Goal: Transaction & Acquisition: Book appointment/travel/reservation

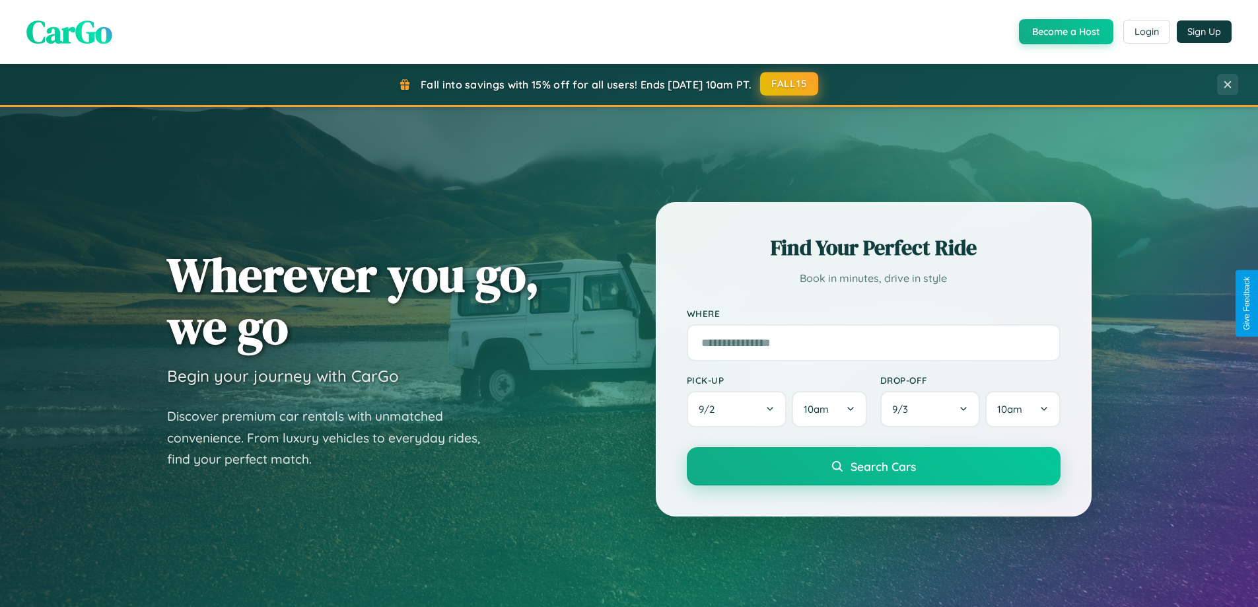
click at [790, 84] on button "FALL15" at bounding box center [789, 84] width 58 height 24
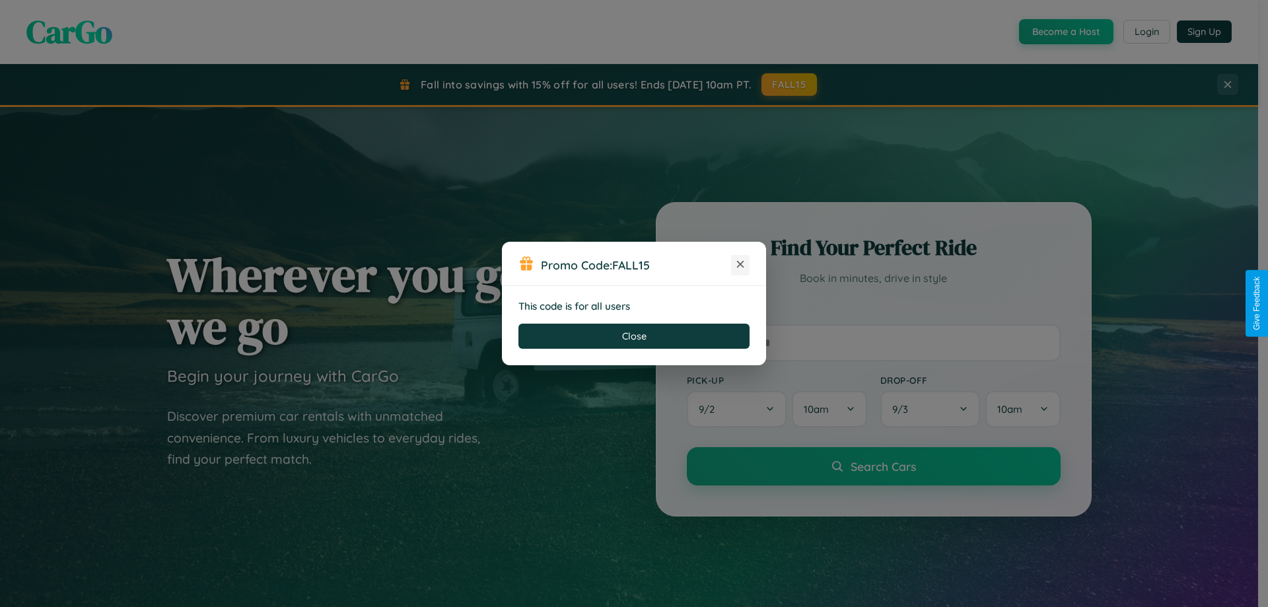
click at [740, 265] on icon at bounding box center [740, 264] width 13 height 13
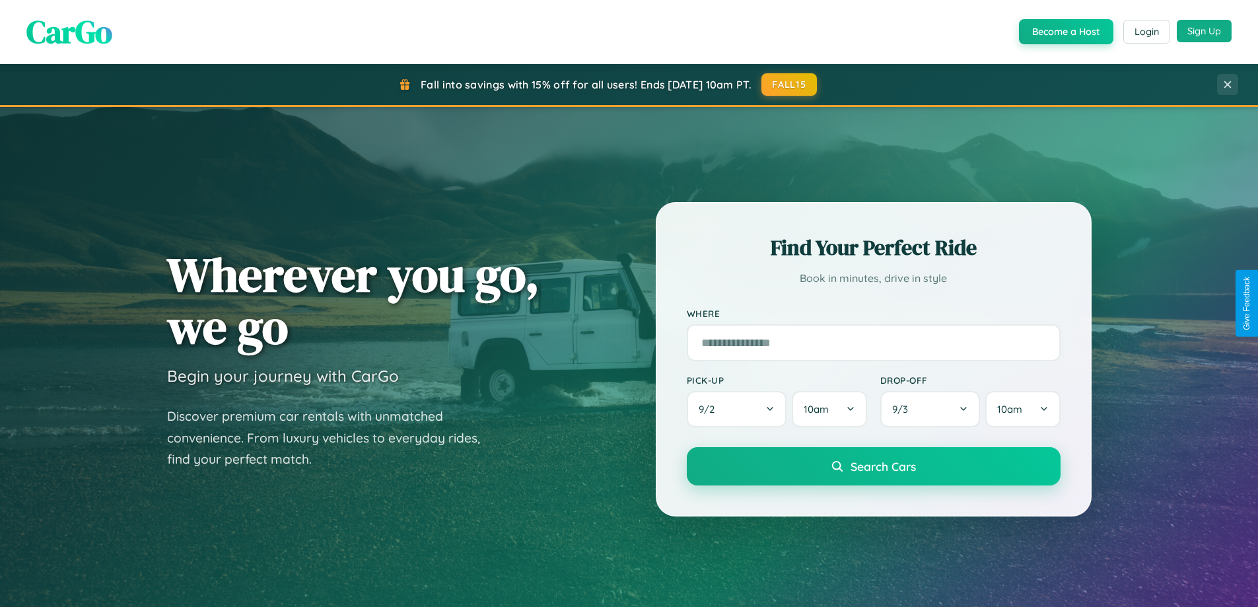
click at [1204, 31] on button "Sign Up" at bounding box center [1204, 31] width 55 height 22
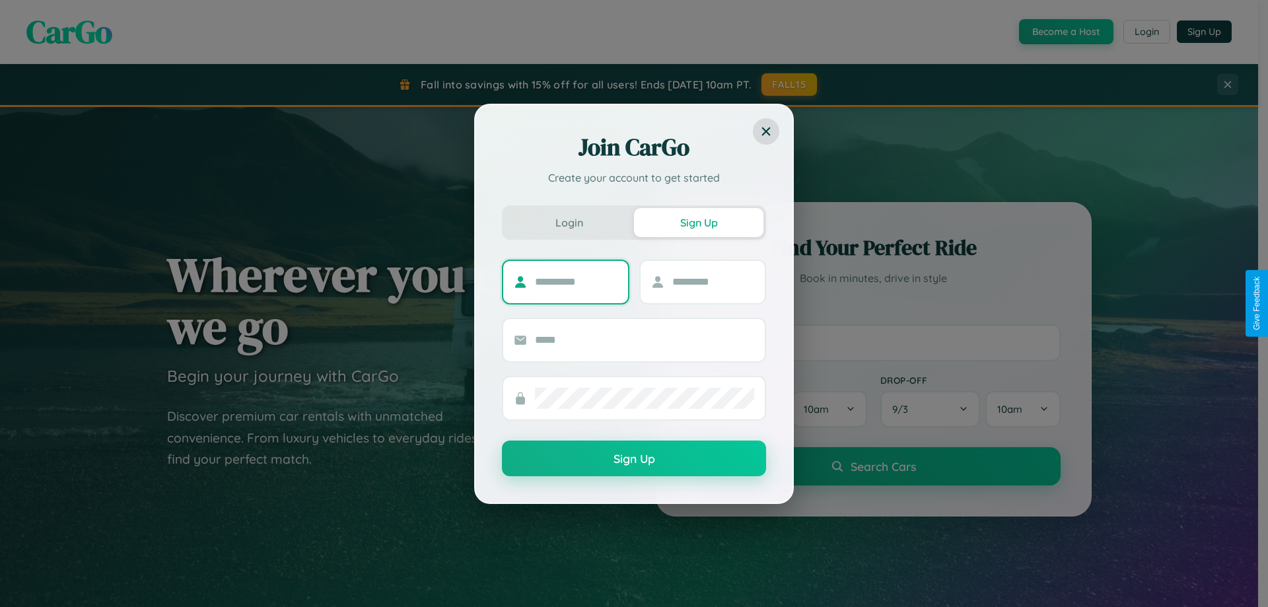
click at [576, 281] on input "text" at bounding box center [576, 281] width 83 height 21
type input "*****"
click at [712, 281] on input "text" at bounding box center [713, 281] width 83 height 21
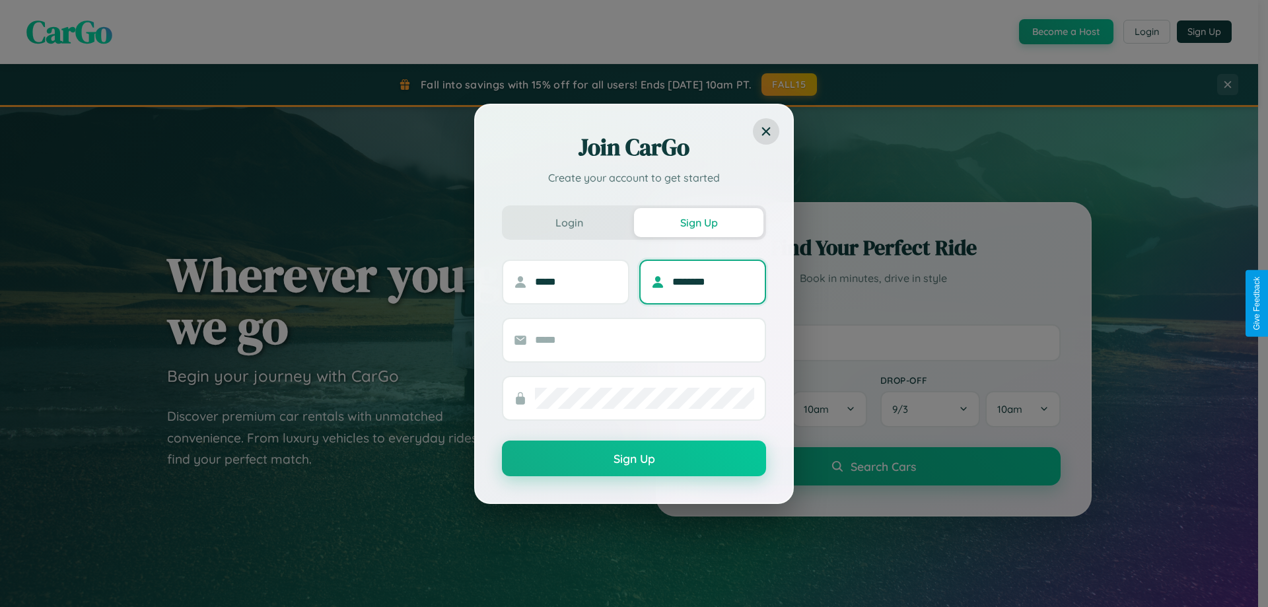
type input "********"
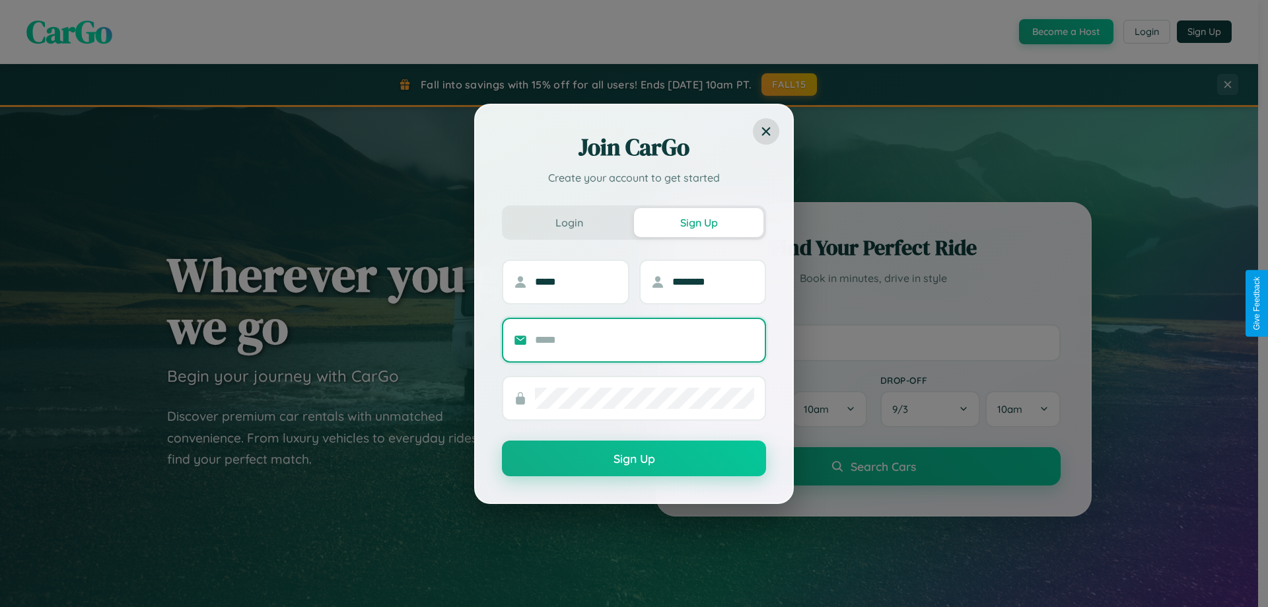
click at [644, 339] on input "text" at bounding box center [644, 339] width 219 height 21
type input "**********"
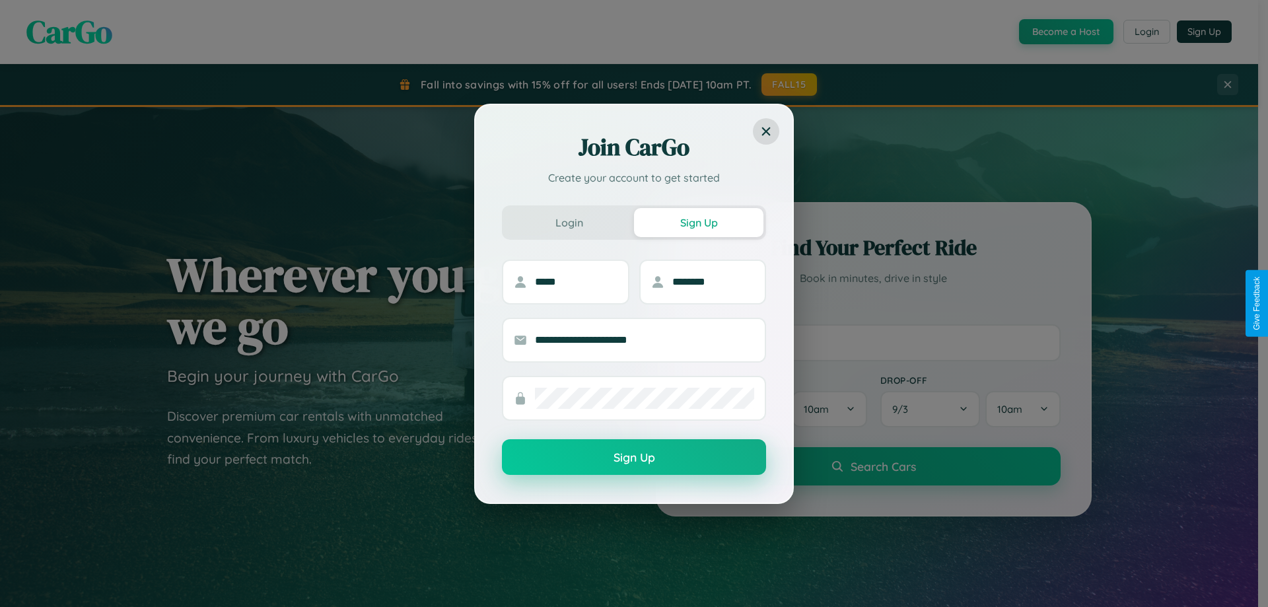
click at [634, 458] on button "Sign Up" at bounding box center [634, 457] width 264 height 36
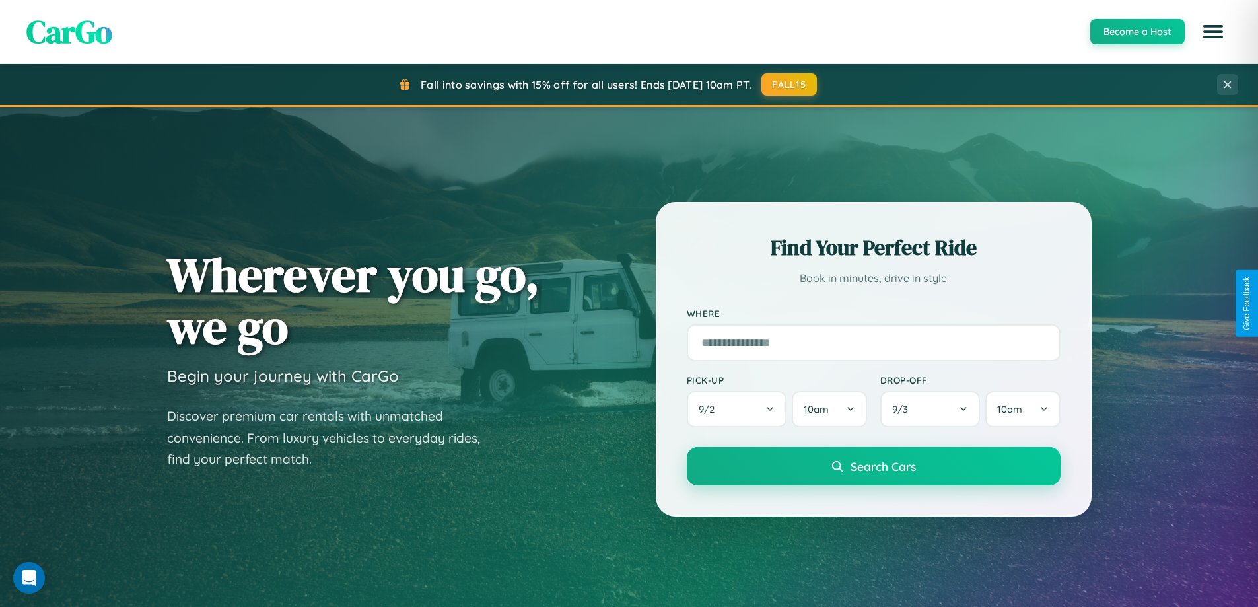
scroll to position [1547, 0]
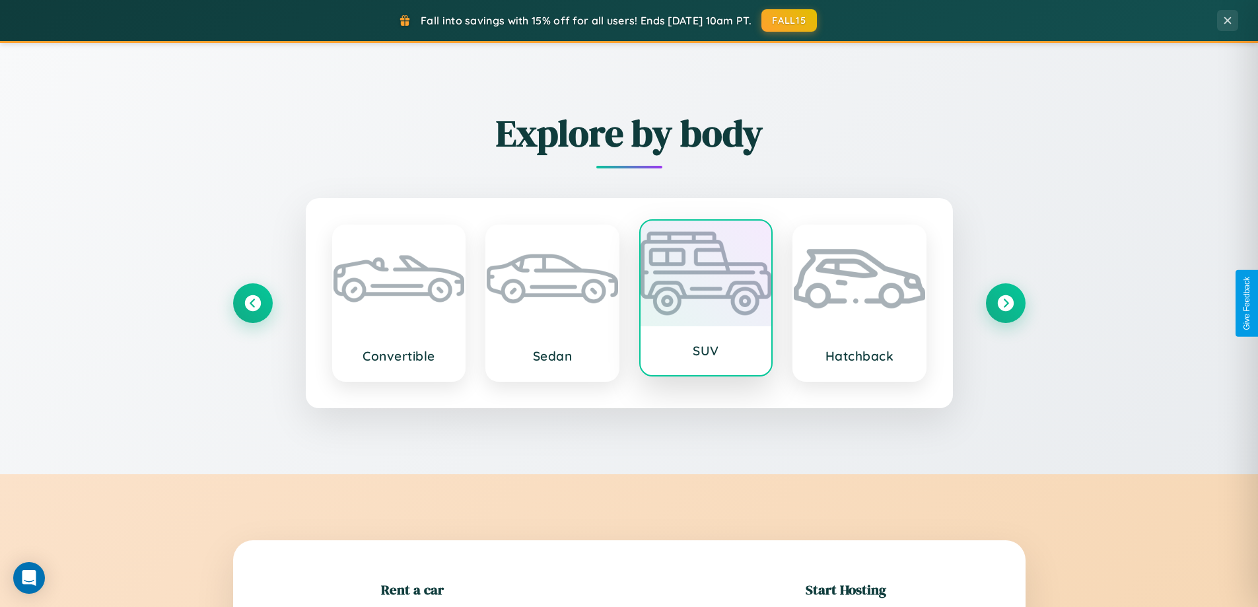
click at [705, 299] on div at bounding box center [706, 274] width 131 height 106
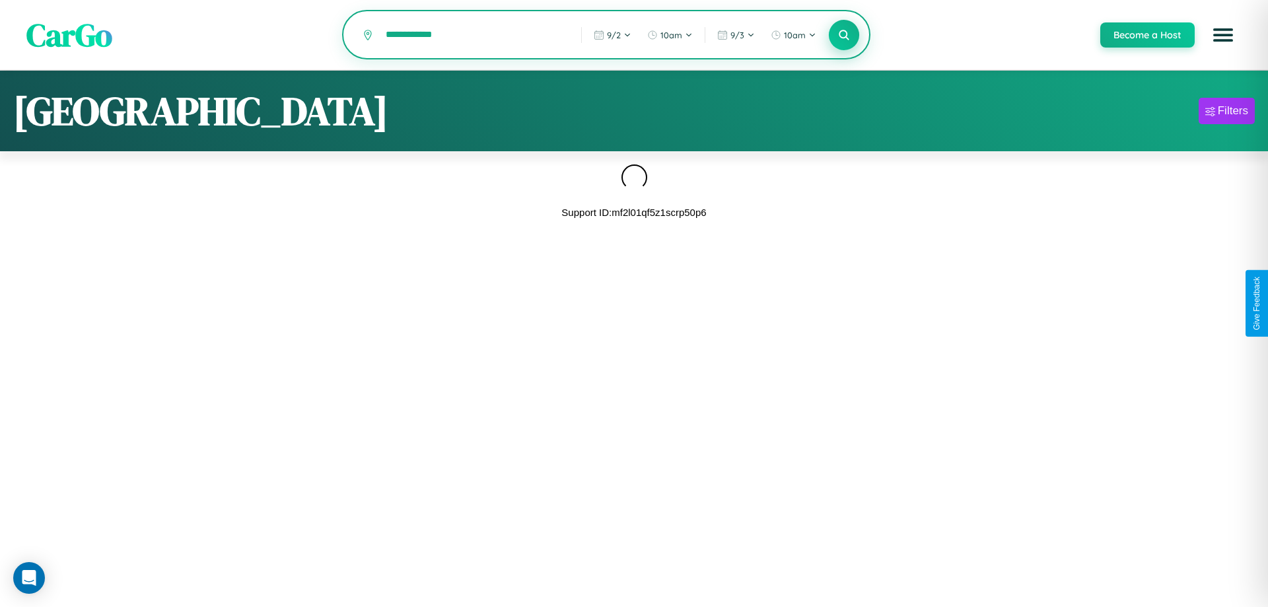
type input "**********"
click at [843, 36] on icon at bounding box center [843, 34] width 13 height 13
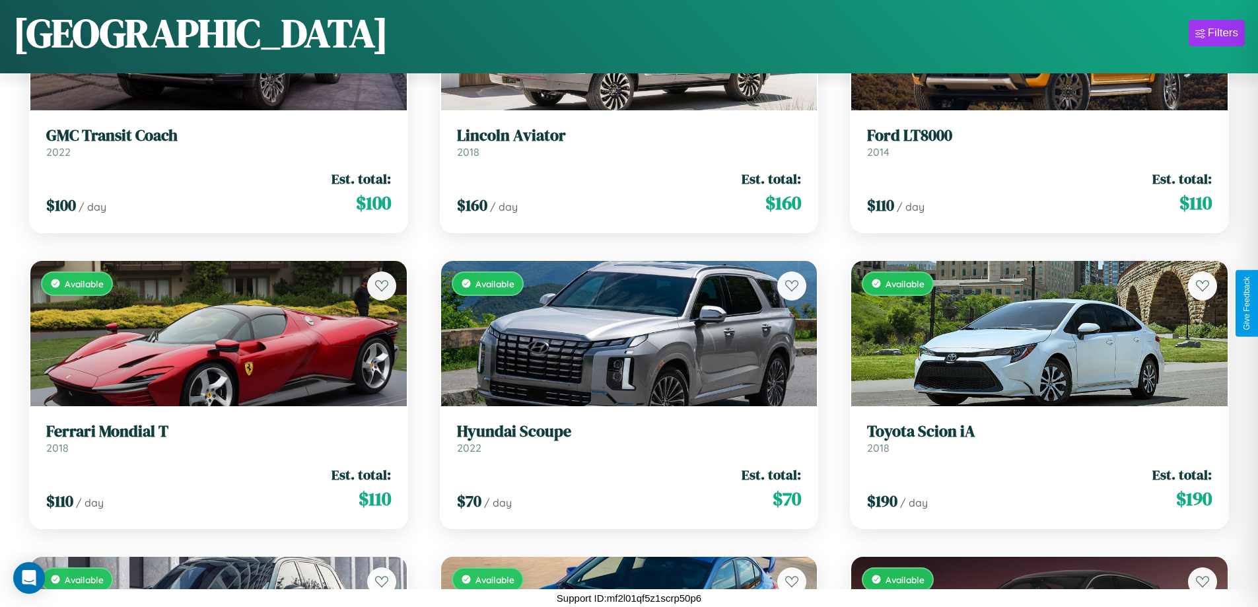
scroll to position [4325, 0]
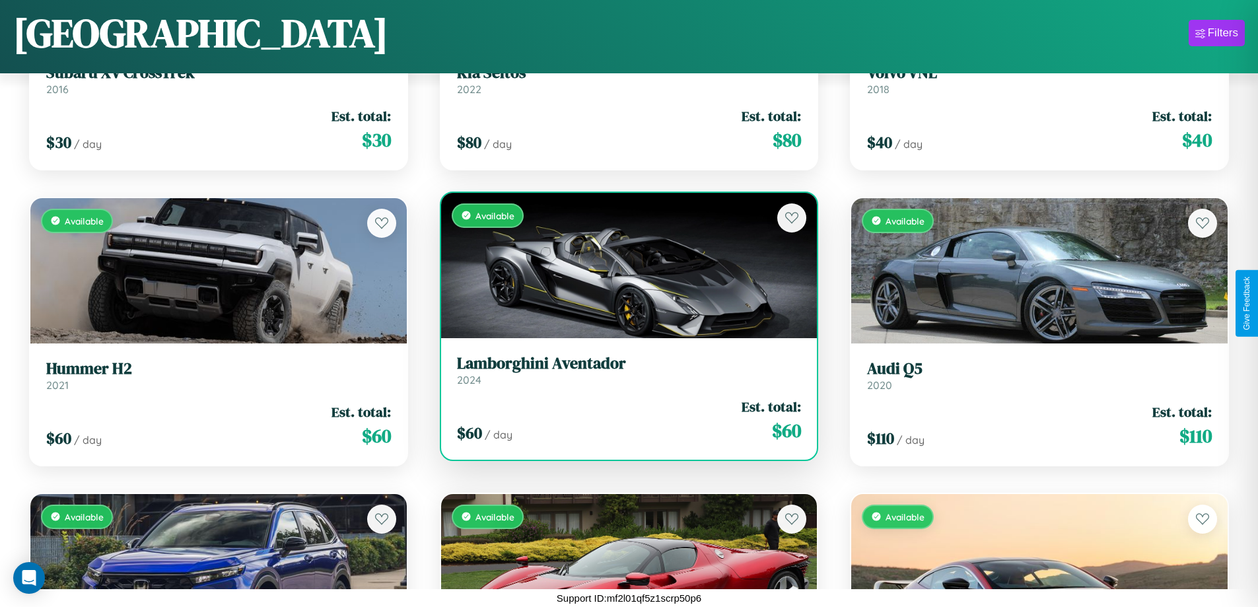
click at [623, 375] on link "Lamborghini Aventador 2024" at bounding box center [629, 370] width 345 height 32
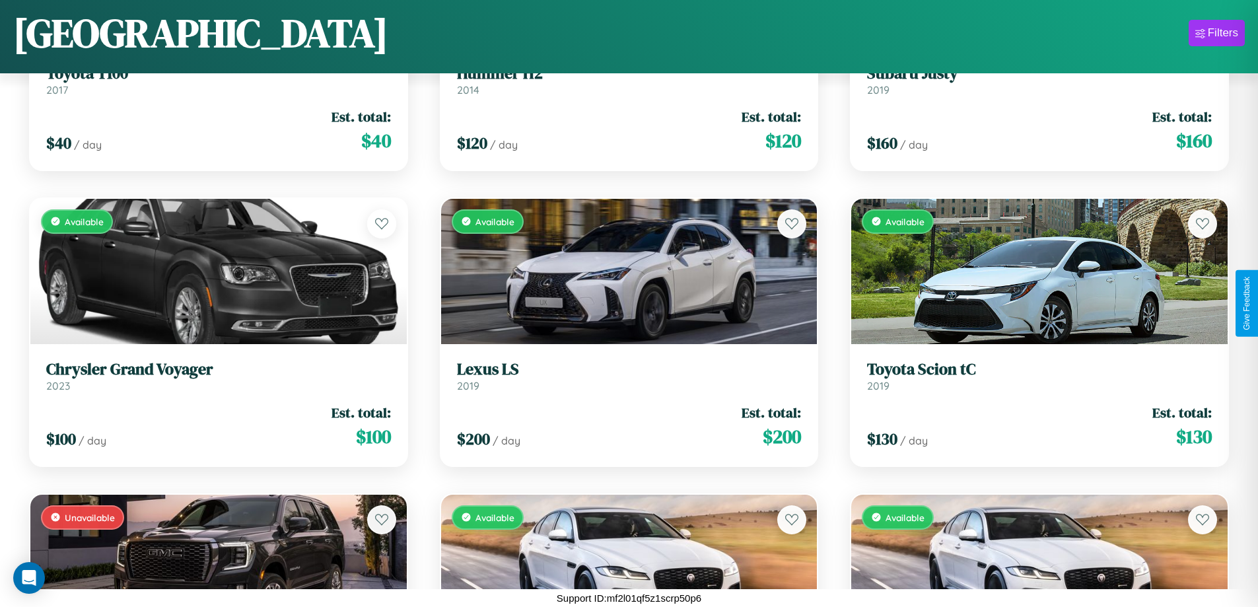
scroll to position [2847, 0]
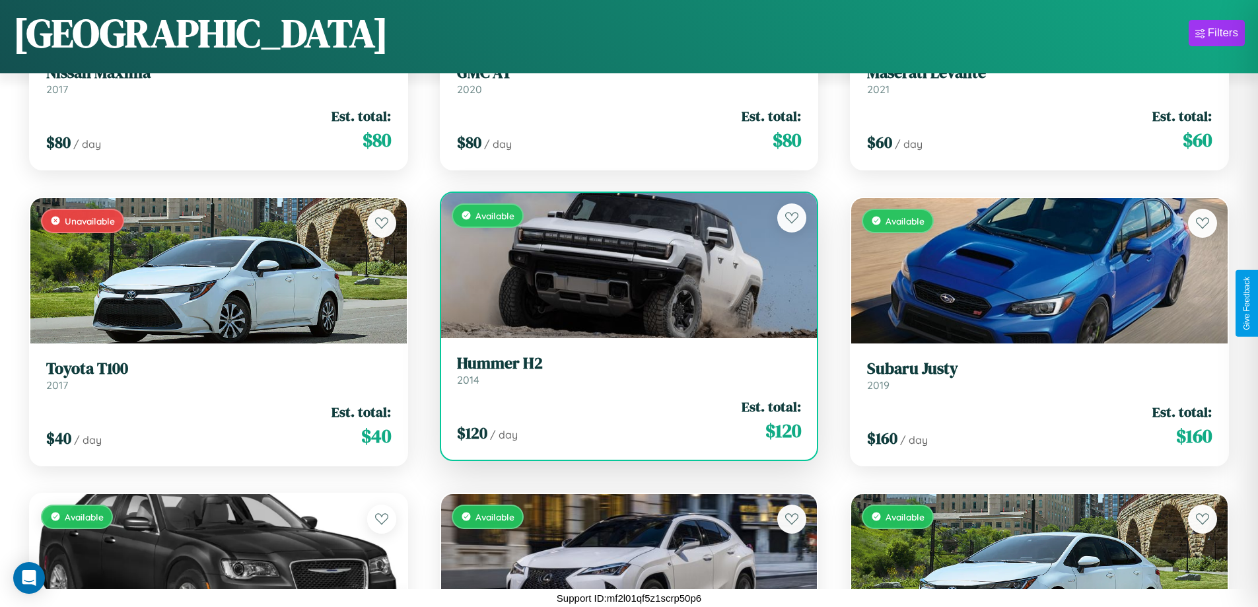
click at [623, 265] on div "Available" at bounding box center [629, 265] width 376 height 145
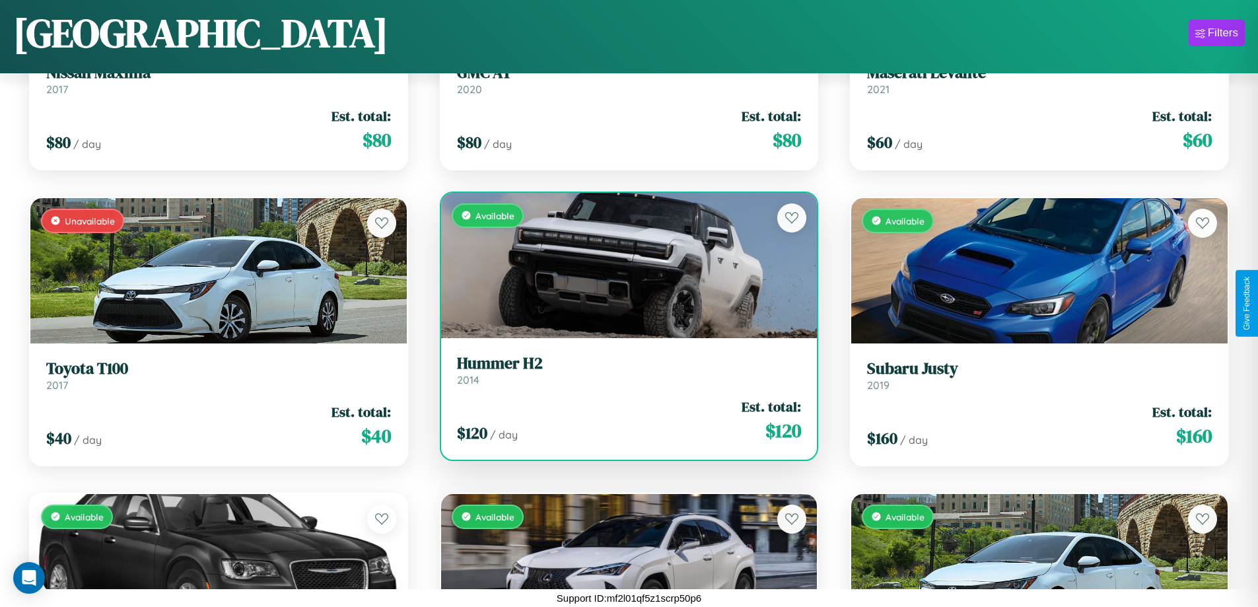
click at [623, 265] on div "Available" at bounding box center [629, 265] width 376 height 145
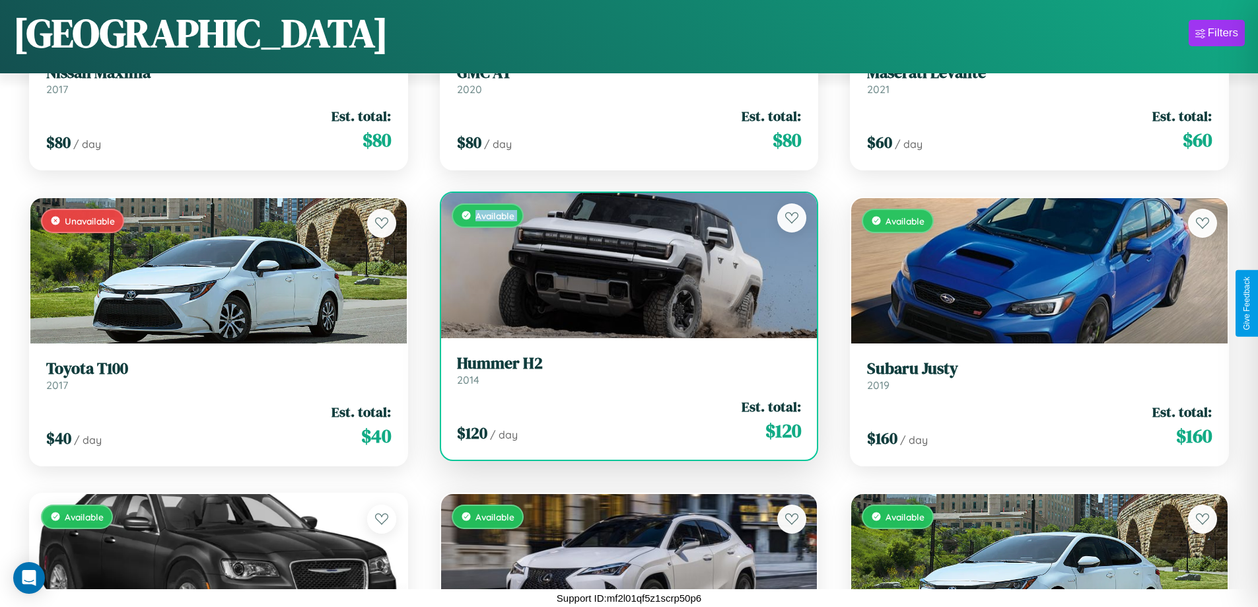
click at [623, 265] on div "Available" at bounding box center [629, 265] width 376 height 145
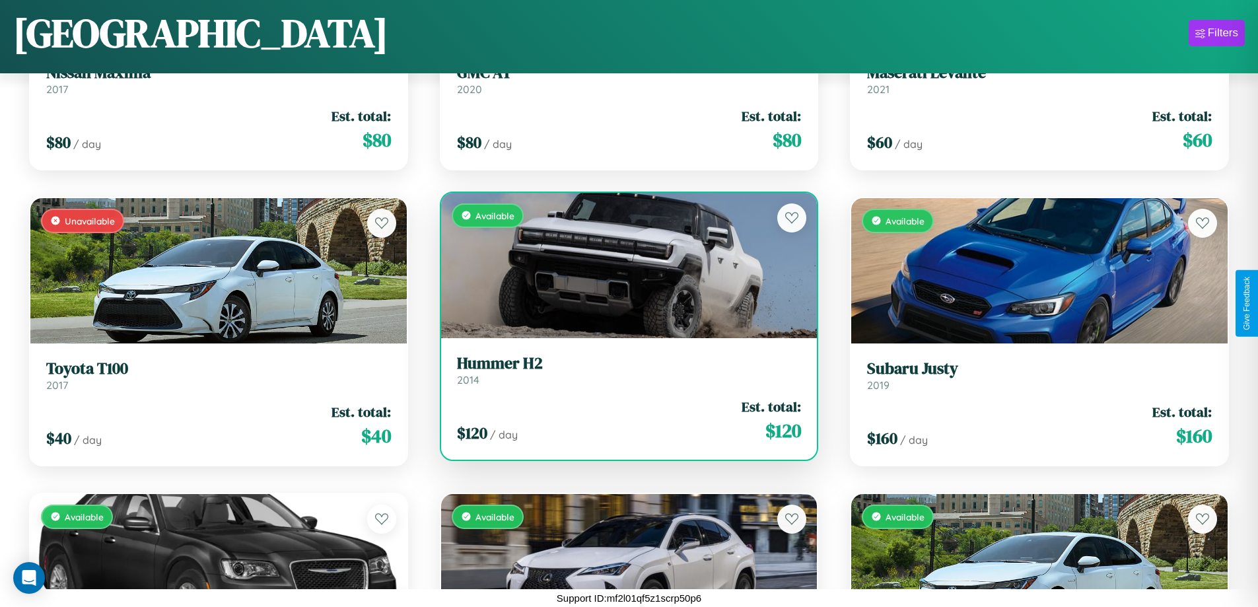
click at [623, 265] on div "Available" at bounding box center [629, 265] width 376 height 145
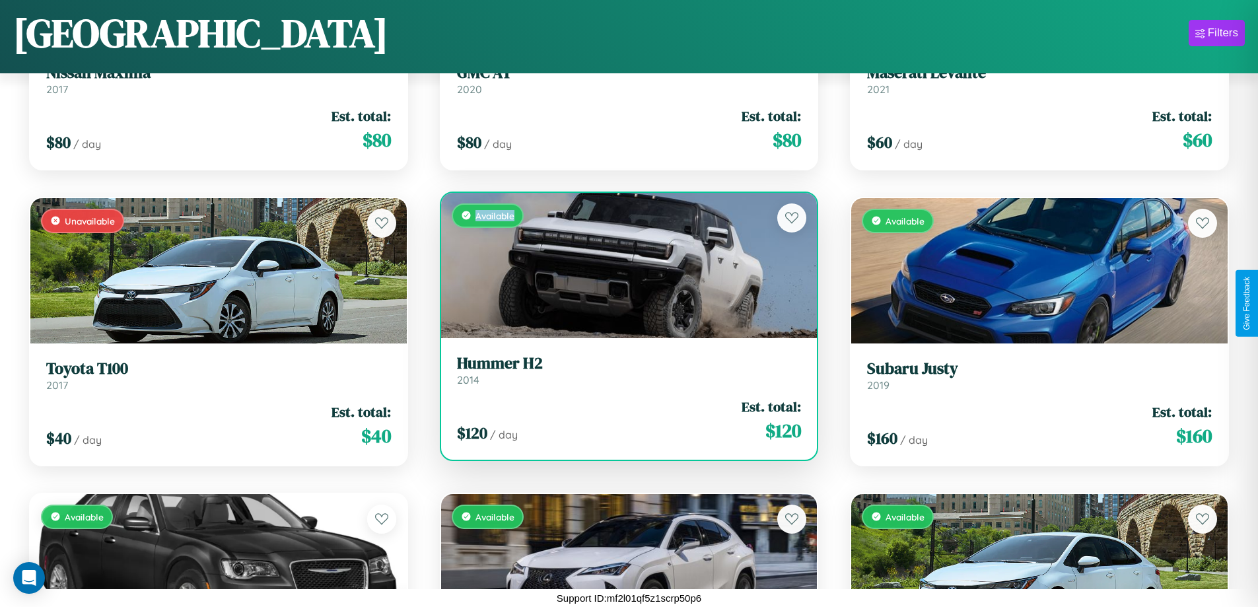
click at [623, 265] on div "Available" at bounding box center [629, 265] width 376 height 145
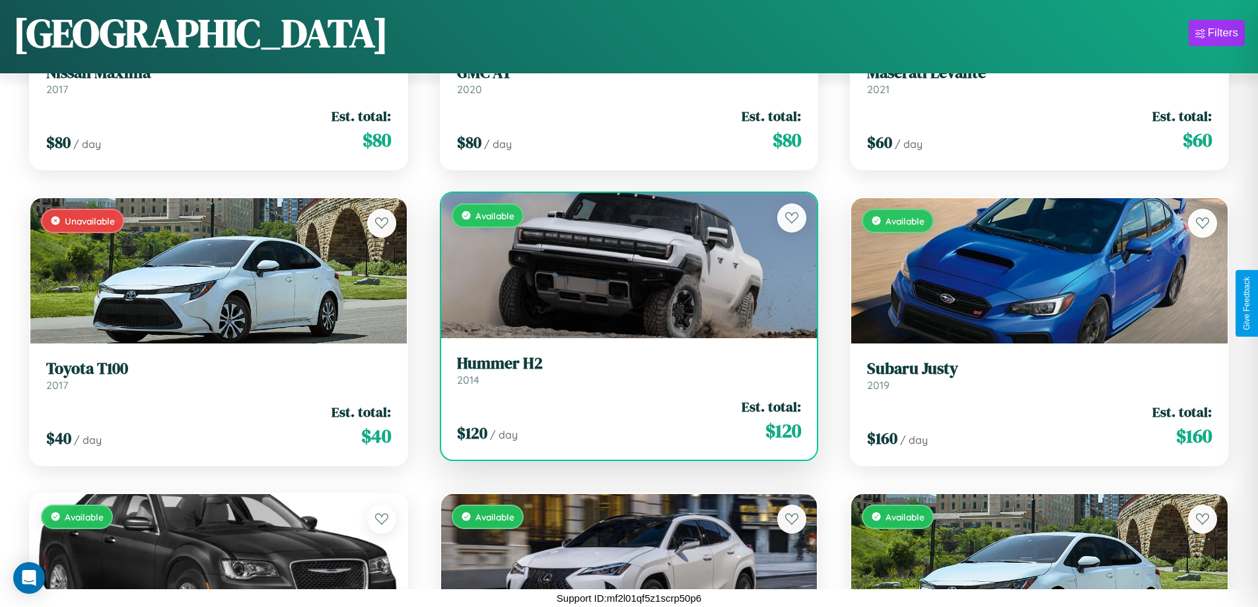
click at [623, 370] on h3 "Hummer H2" at bounding box center [629, 363] width 345 height 19
